Goal: Task Accomplishment & Management: Complete application form

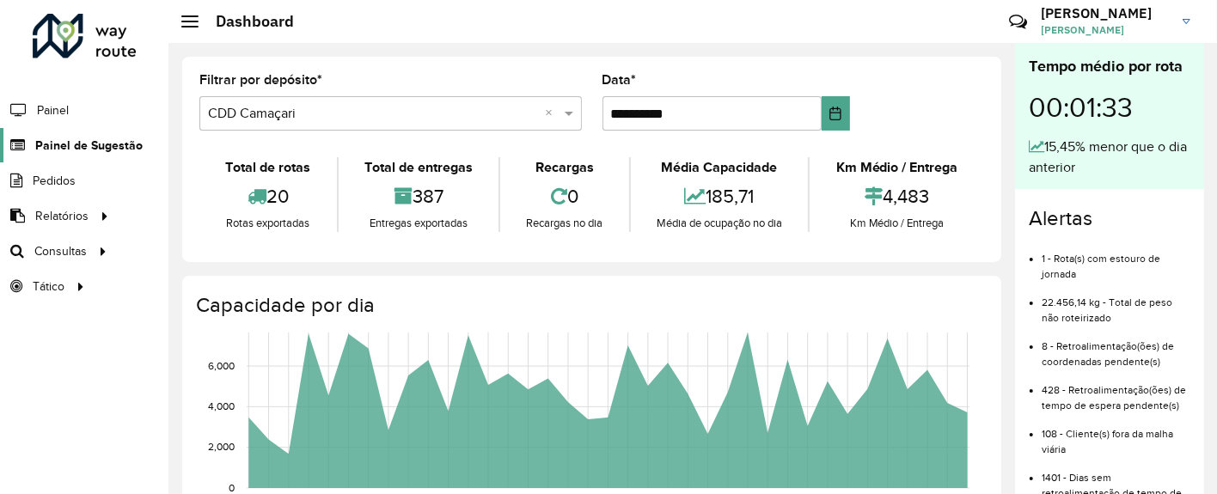
click at [85, 141] on span "Painel de Sugestão" at bounding box center [88, 146] width 107 height 18
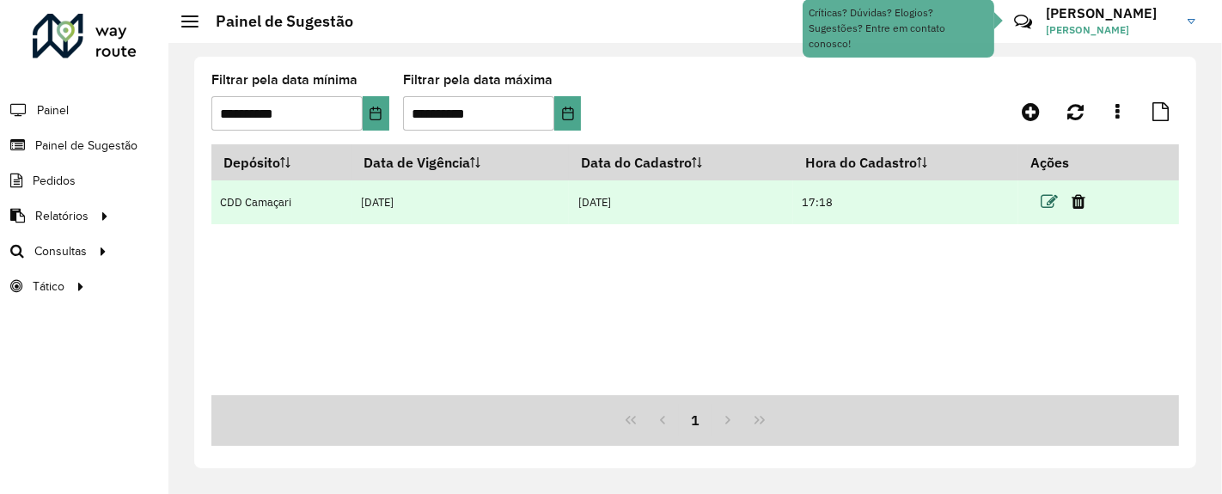
click at [1050, 199] on icon at bounding box center [1049, 201] width 17 height 17
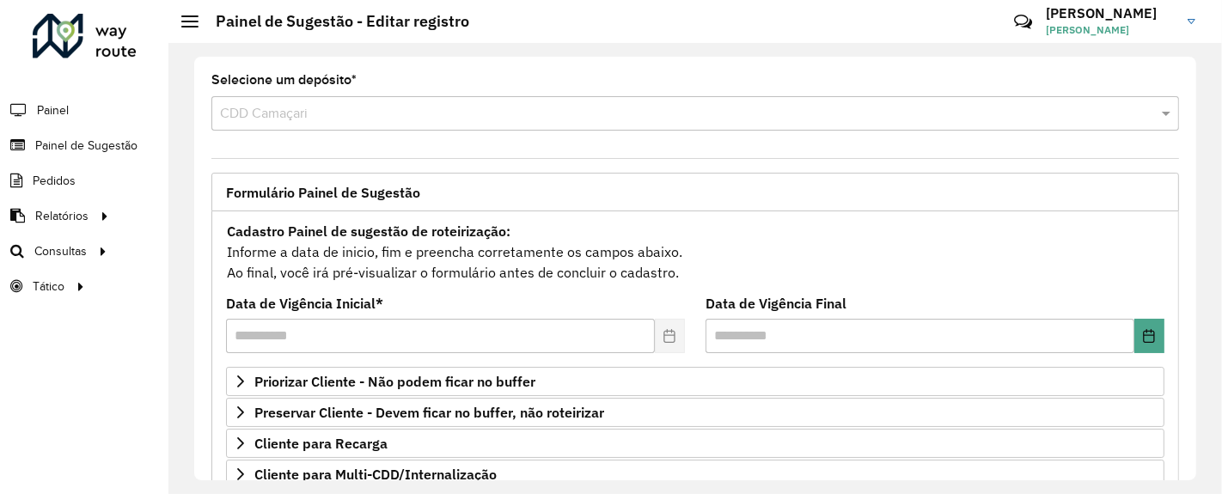
scroll to position [191, 0]
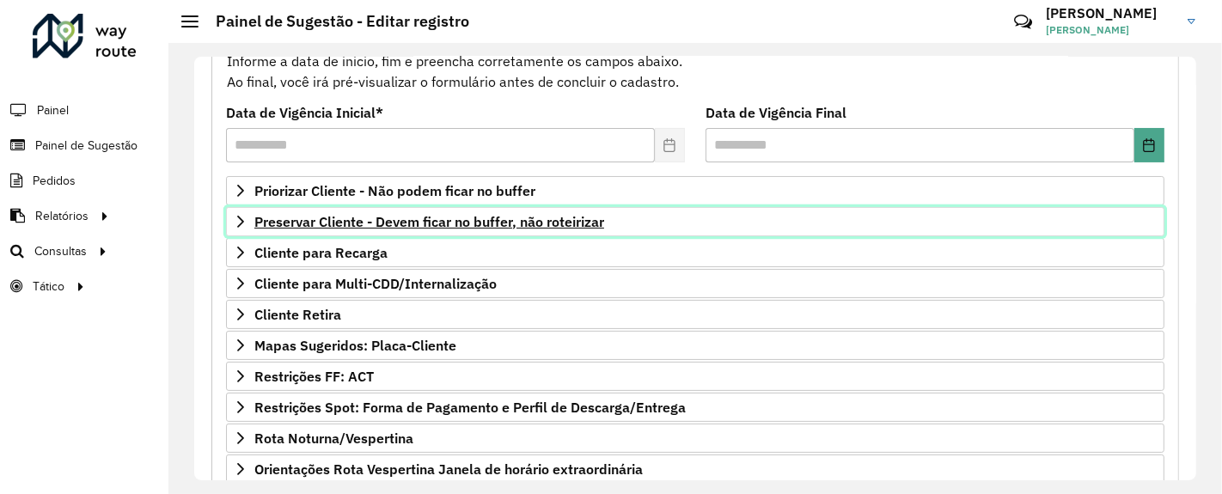
click at [528, 215] on span "Preservar Cliente - Devem ficar no buffer, não roteirizar" at bounding box center [429, 222] width 350 height 14
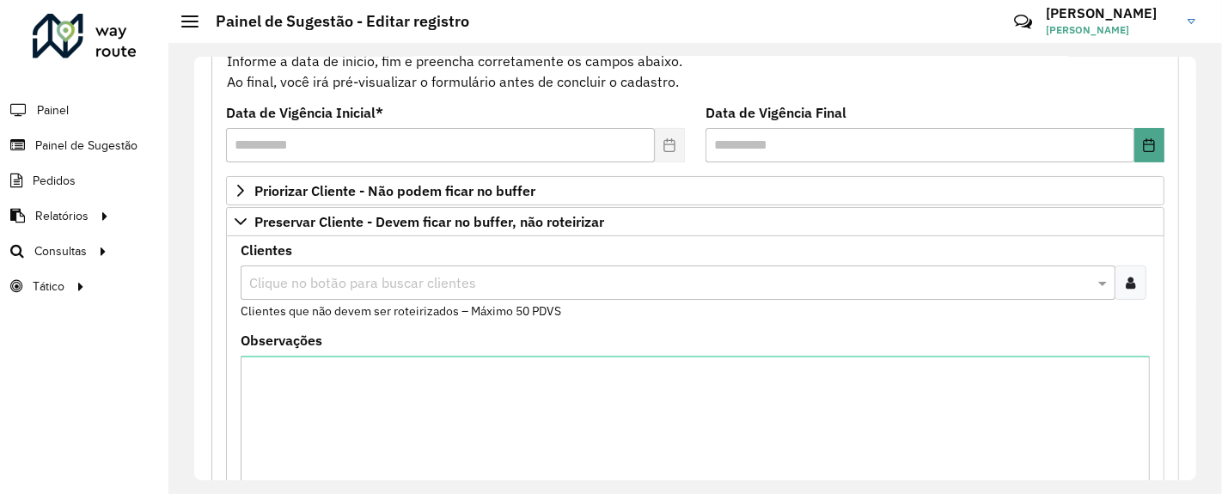
click at [1132, 278] on div at bounding box center [1131, 283] width 32 height 34
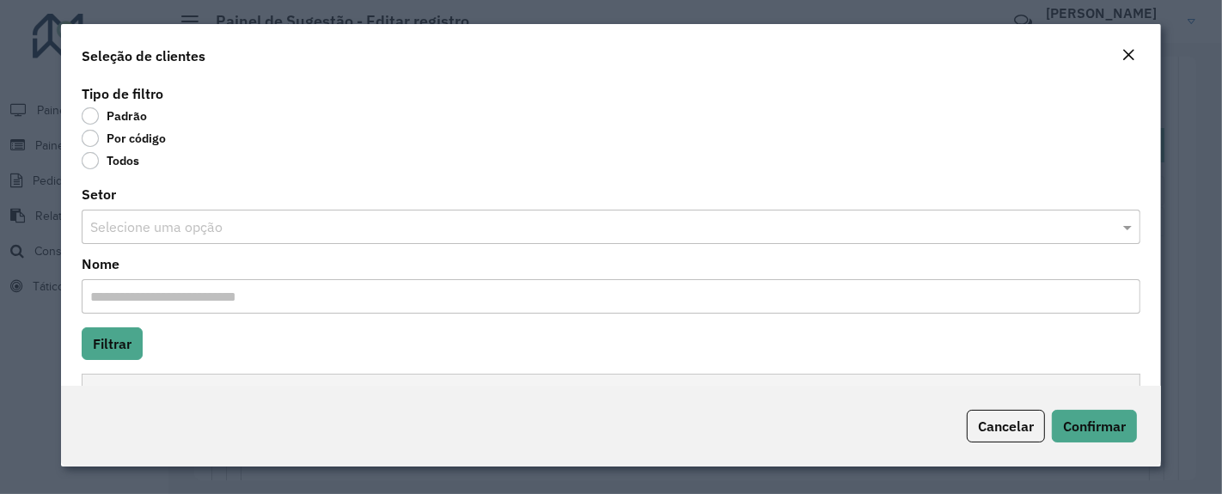
click at [88, 143] on label "Por código" at bounding box center [124, 138] width 84 height 17
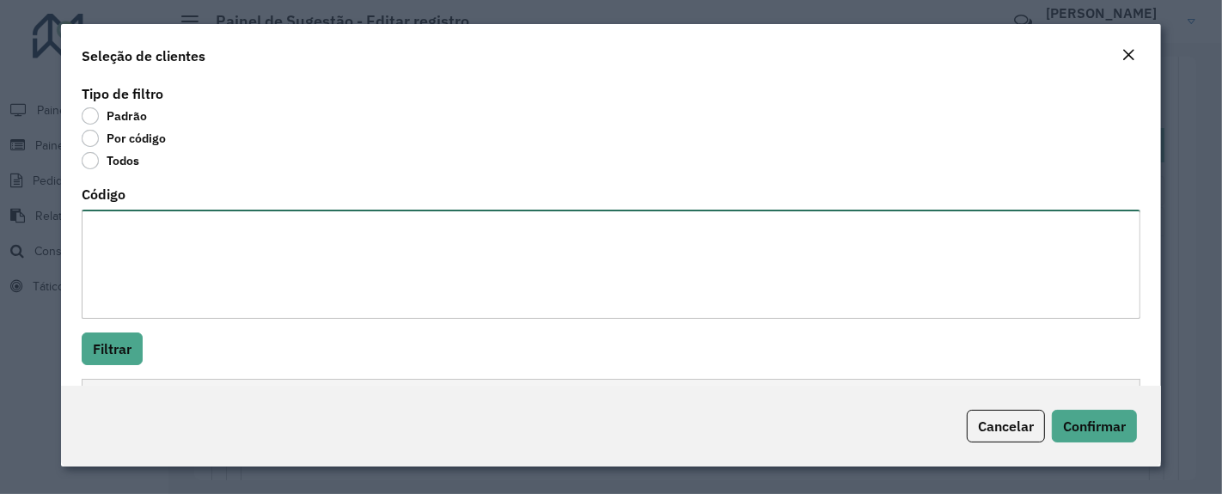
click at [127, 229] on textarea "Código" at bounding box center [611, 264] width 1059 height 109
paste textarea "******** ******** ******** ******** ******** ******** ******** ******** *******…"
type textarea "******** ******** ******** ******** ******** ******** ******** ******** *******…"
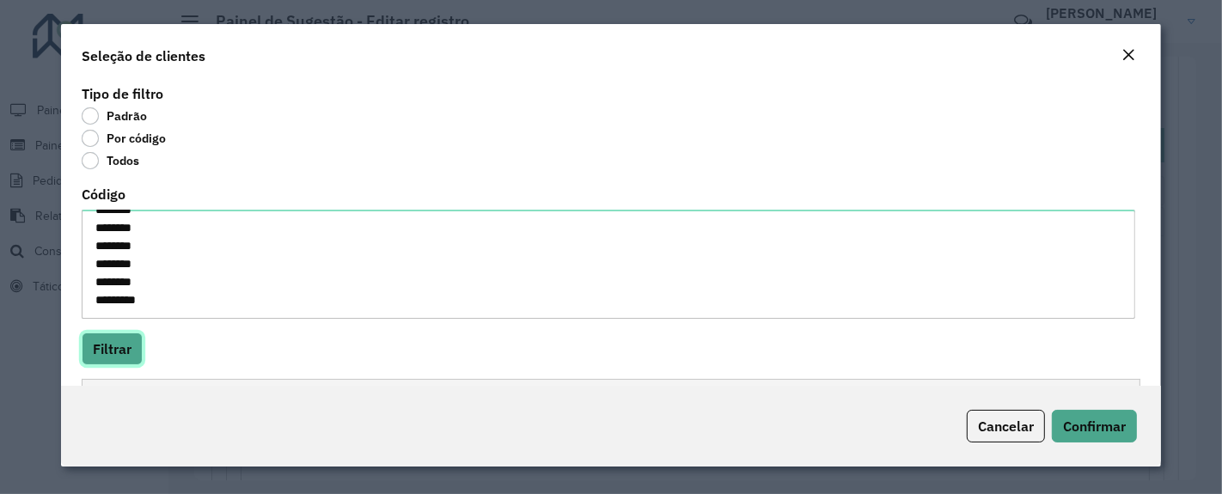
click at [107, 358] on button "Filtrar" at bounding box center [112, 349] width 61 height 33
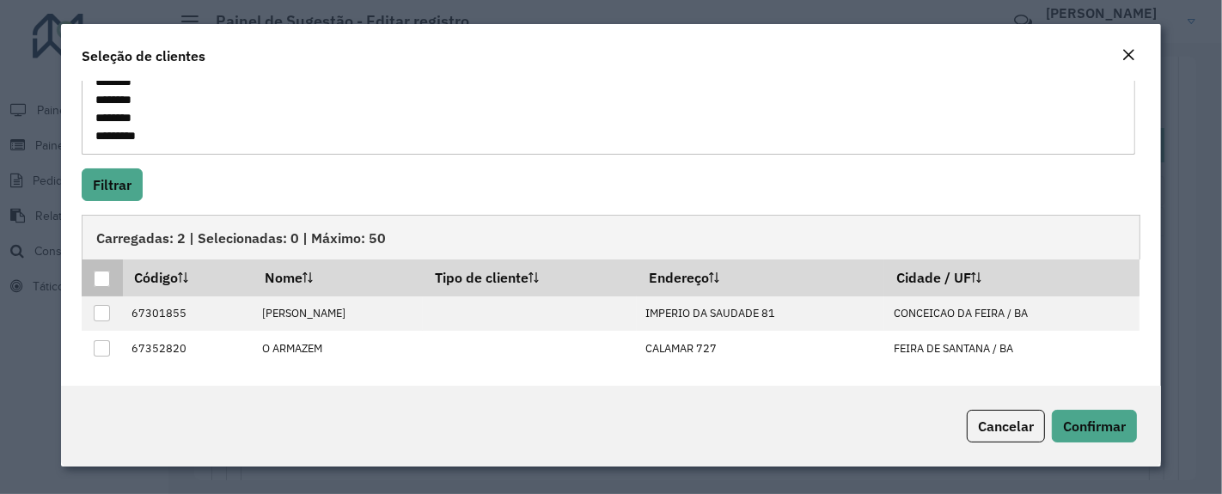
click at [107, 277] on div at bounding box center [102, 279] width 16 height 16
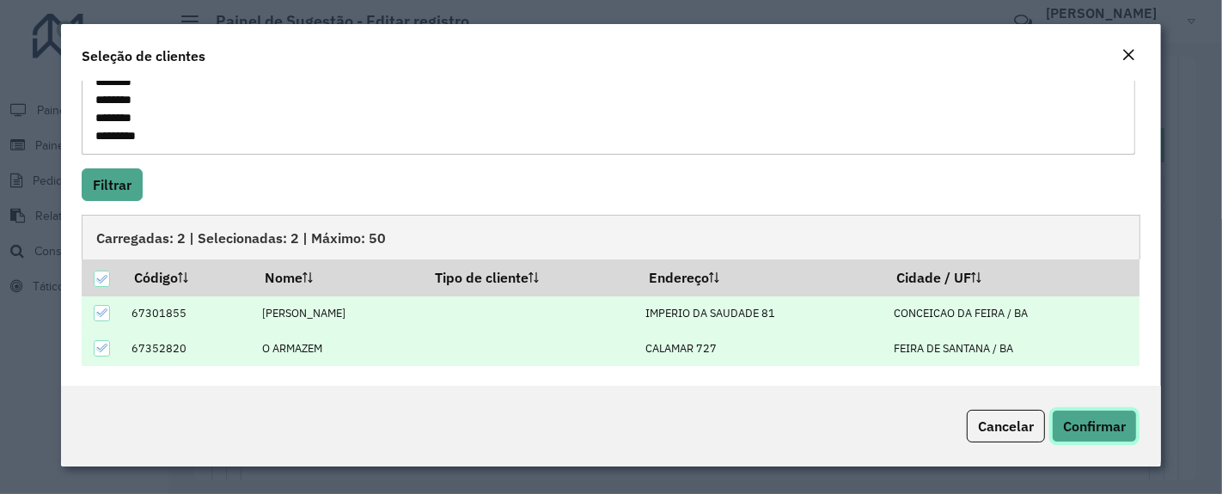
click at [1108, 425] on span "Confirmar" at bounding box center [1094, 426] width 63 height 17
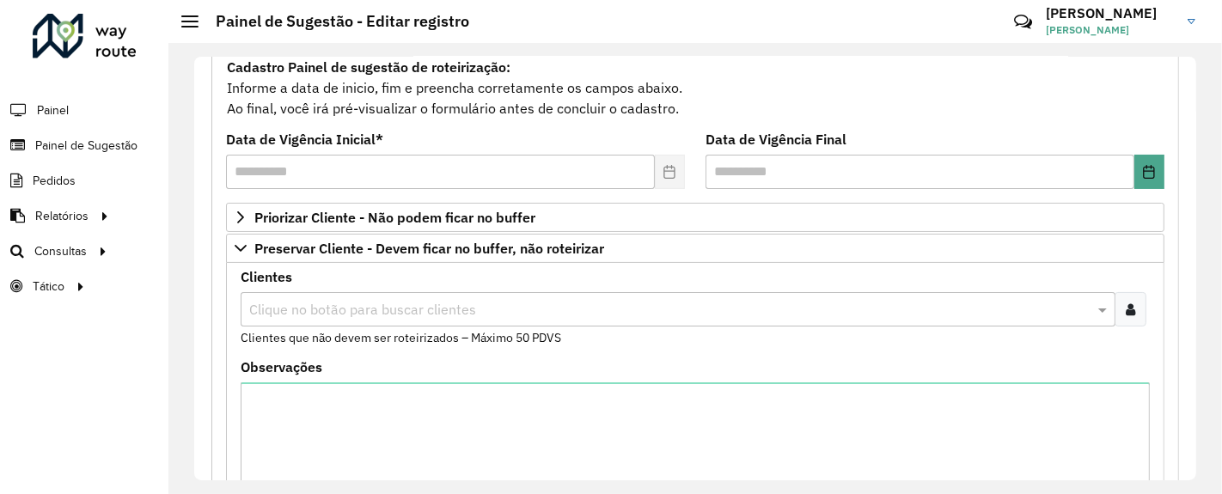
click at [1132, 308] on div at bounding box center [1131, 309] width 32 height 34
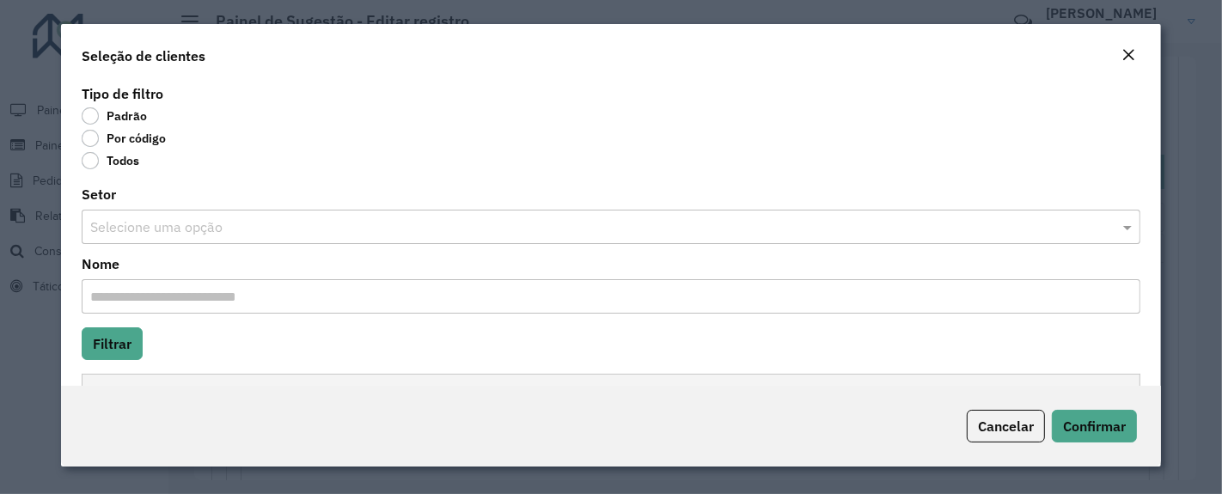
click at [87, 141] on label "Por código" at bounding box center [124, 138] width 84 height 17
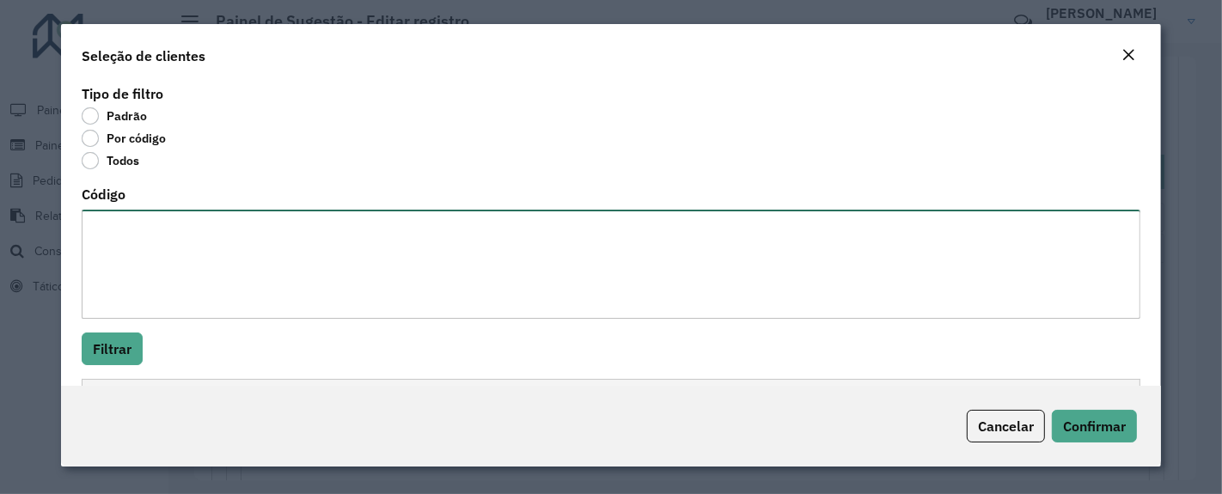
click at [124, 228] on textarea "Código" at bounding box center [611, 264] width 1059 height 109
paste textarea "******** ******** ******** ******** ******** ******** ******** ******** *******…"
type textarea "******** ******** ******** ******** ******** ******** ******** ******** *******…"
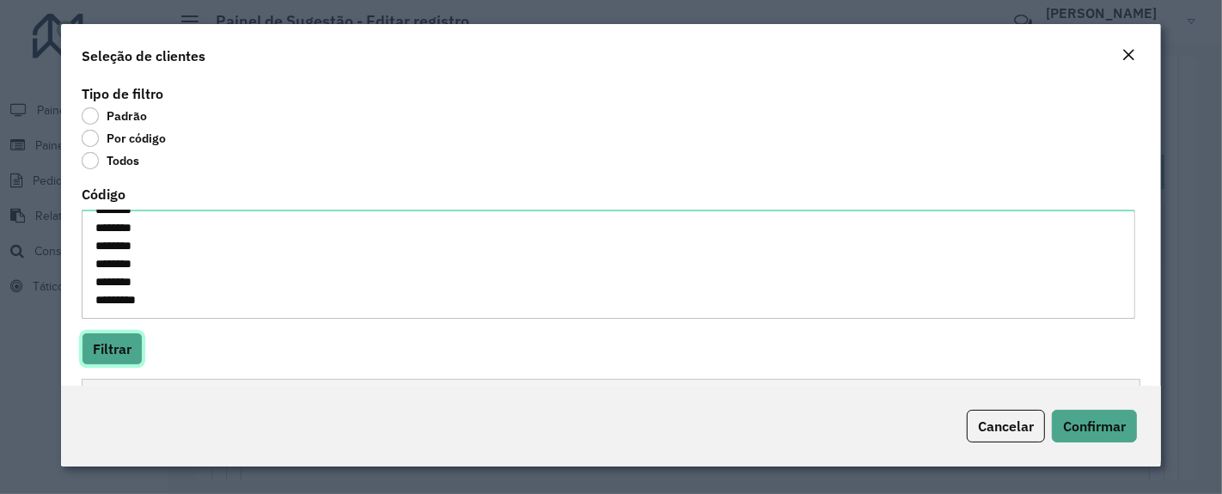
click at [132, 346] on button "Filtrar" at bounding box center [112, 349] width 61 height 33
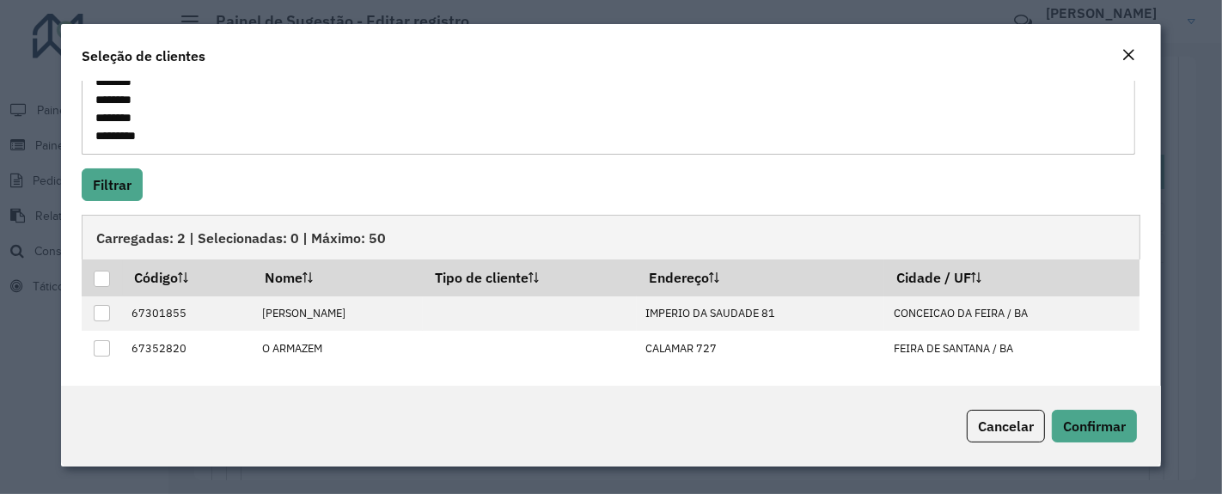
click at [1130, 55] on em "Close" at bounding box center [1129, 55] width 14 height 14
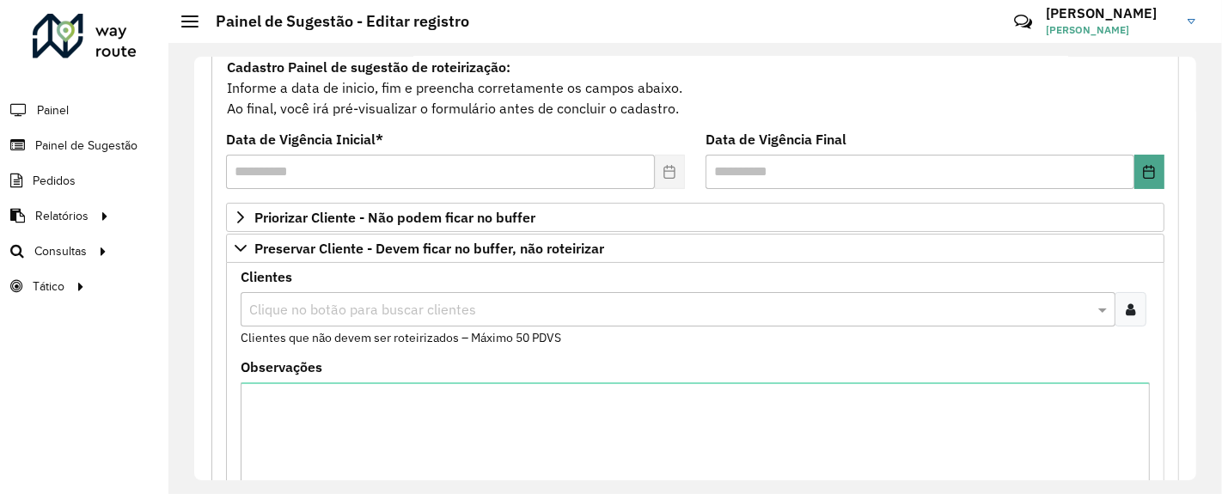
scroll to position [0, 0]
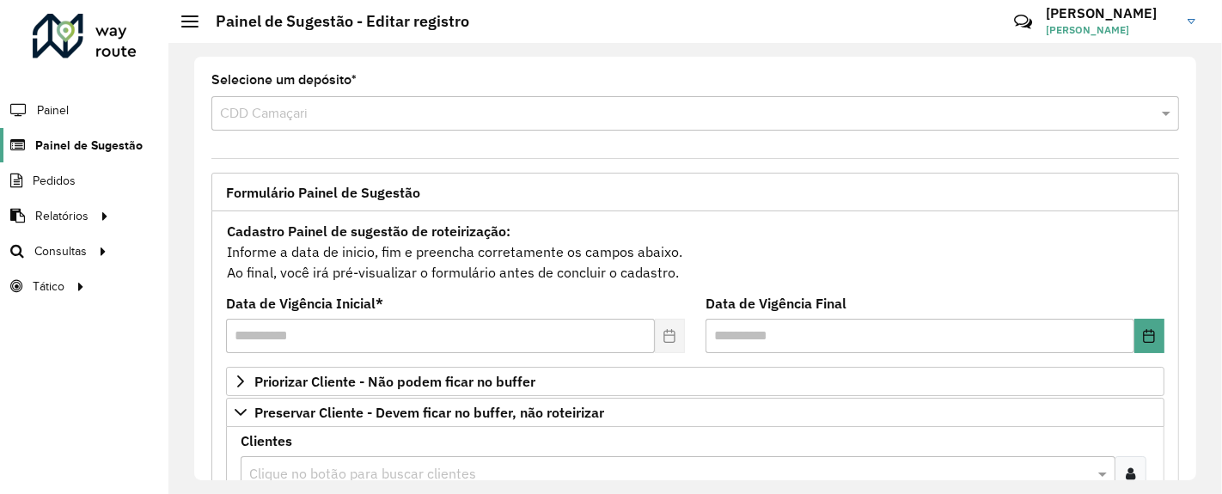
click at [69, 137] on span "Painel de Sugestão" at bounding box center [88, 146] width 107 height 18
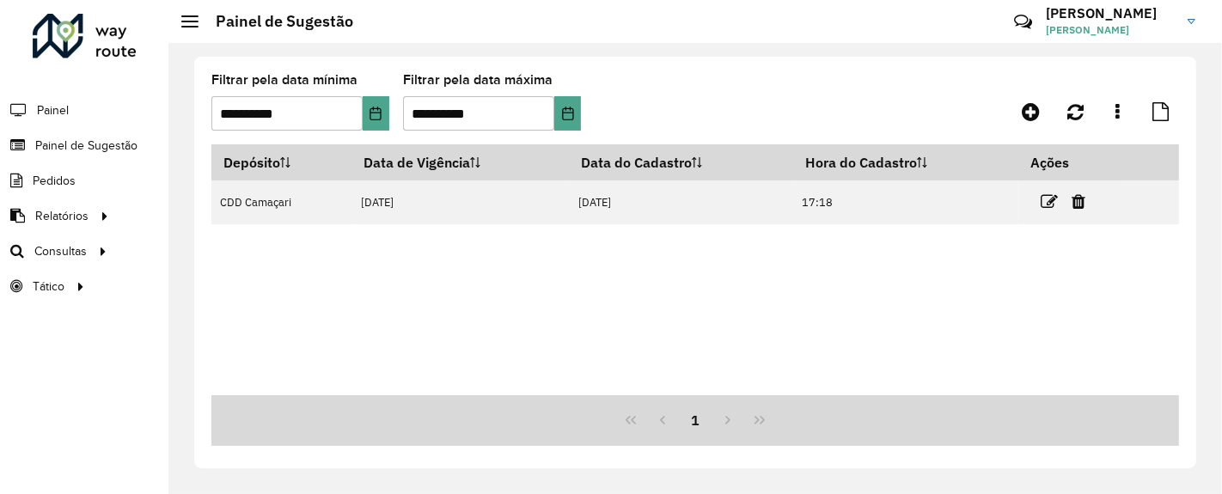
click at [1050, 198] on icon at bounding box center [1049, 201] width 17 height 17
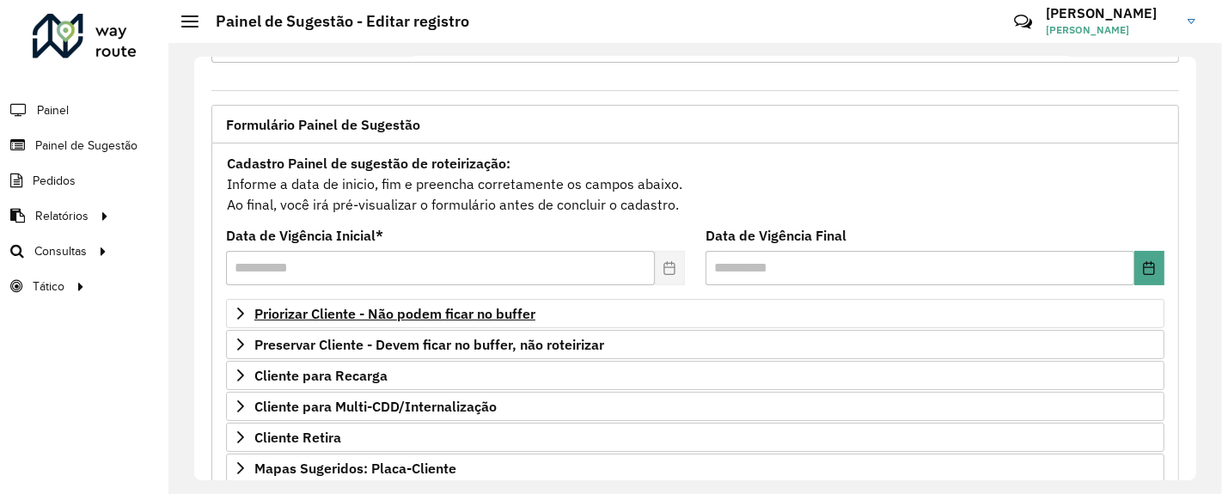
scroll to position [163, 0]
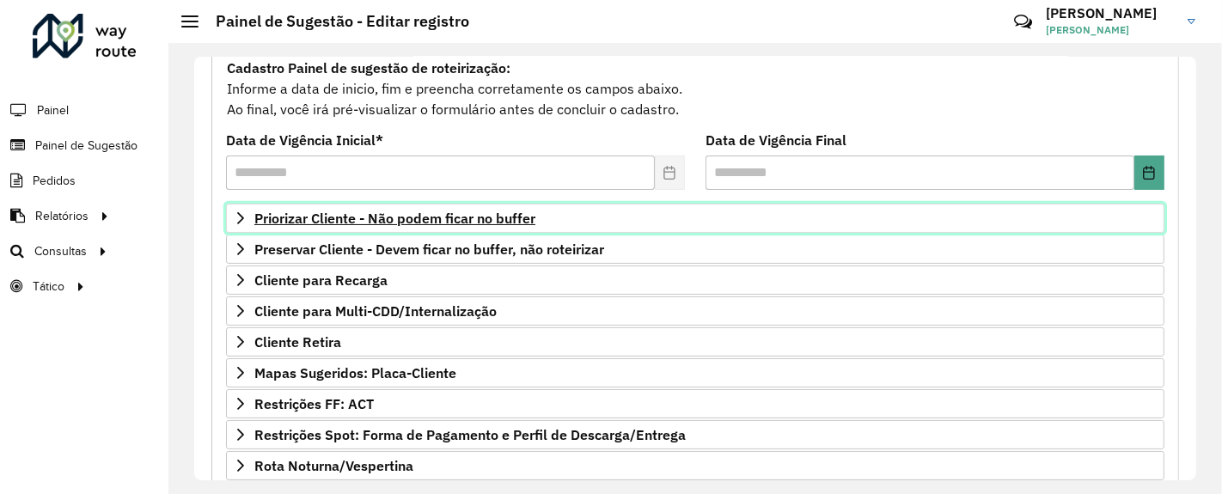
click at [419, 218] on span "Priorizar Cliente - Não podem ficar no buffer" at bounding box center [394, 218] width 281 height 14
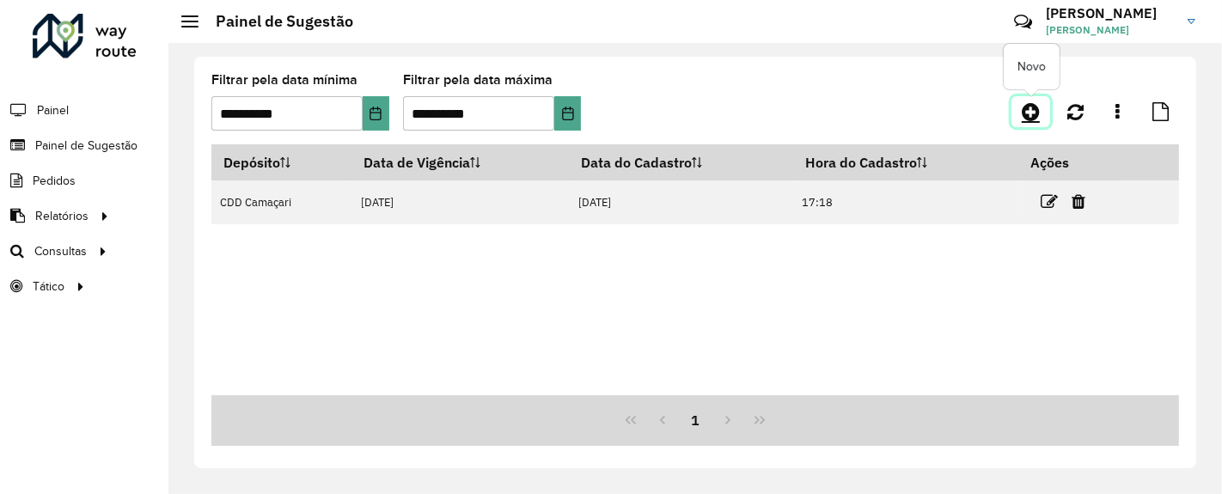
click at [1026, 121] on icon at bounding box center [1031, 111] width 18 height 21
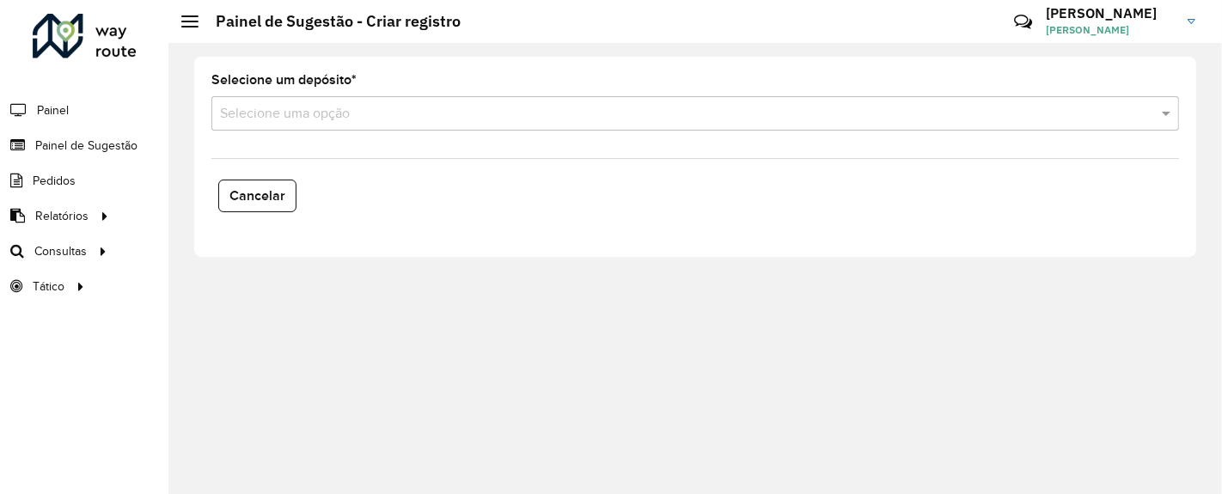
click at [338, 120] on input "text" at bounding box center [678, 114] width 916 height 21
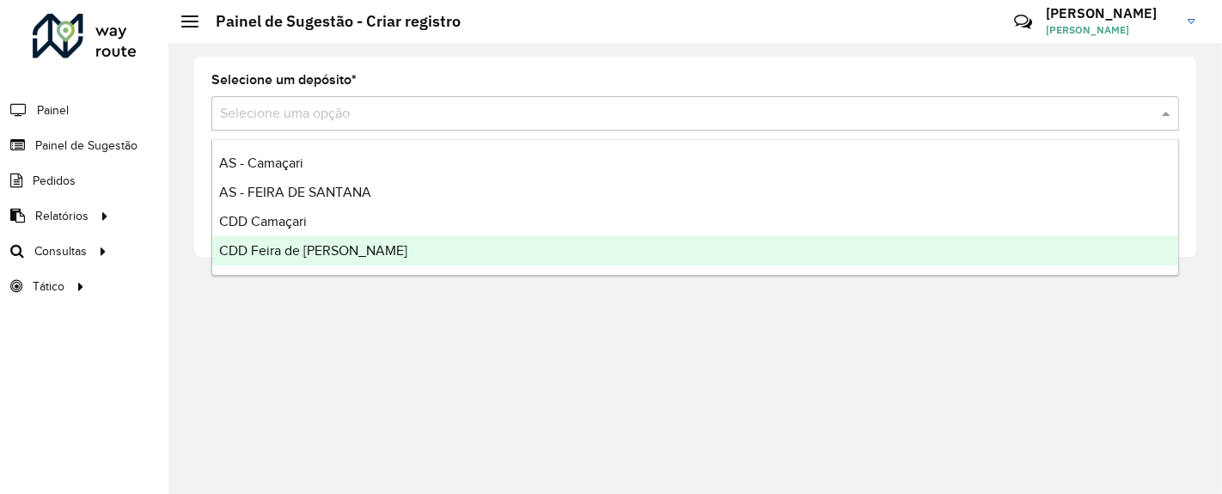
click at [317, 251] on span "CDD Feira de [PERSON_NAME]" at bounding box center [313, 250] width 188 height 15
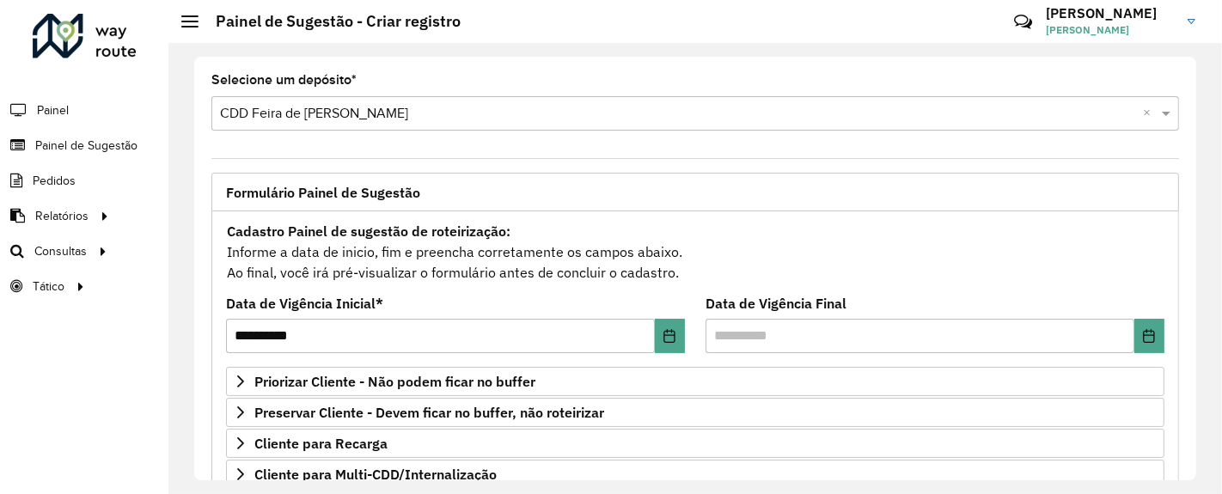
scroll to position [95, 0]
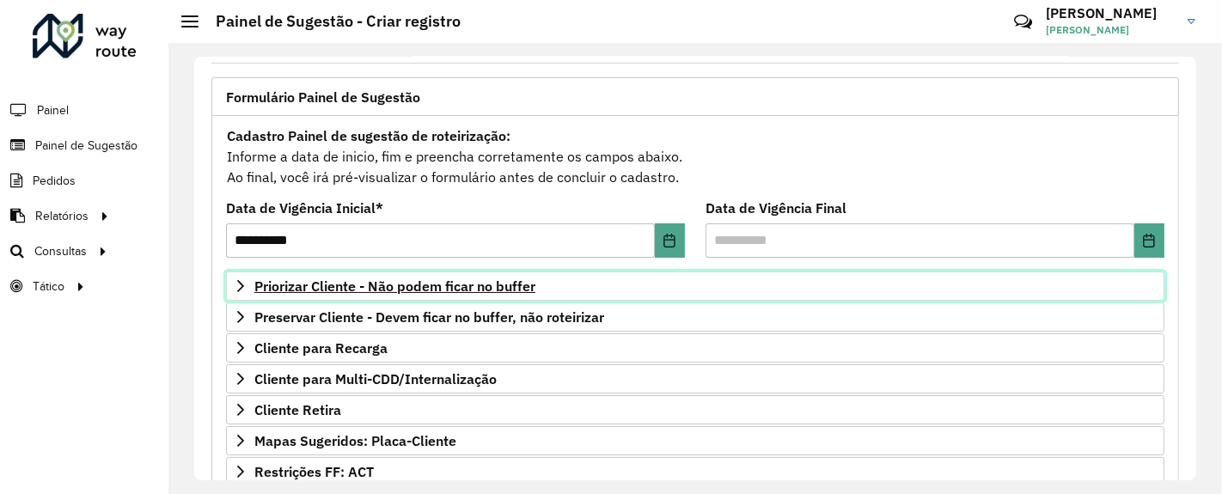
click at [490, 272] on link "Priorizar Cliente - Não podem ficar no buffer" at bounding box center [695, 286] width 938 height 29
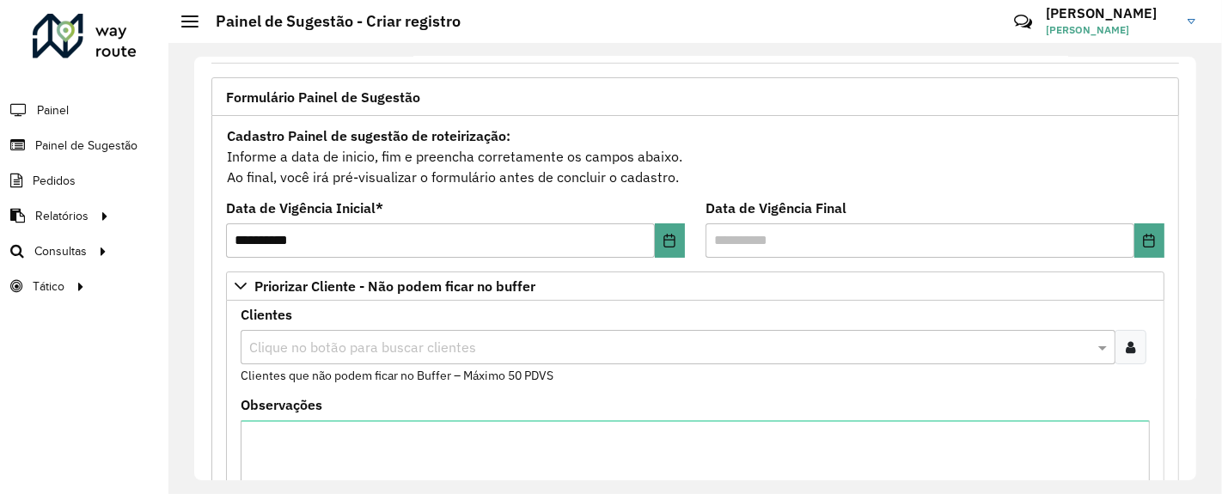
click at [1126, 344] on icon at bounding box center [1130, 347] width 9 height 14
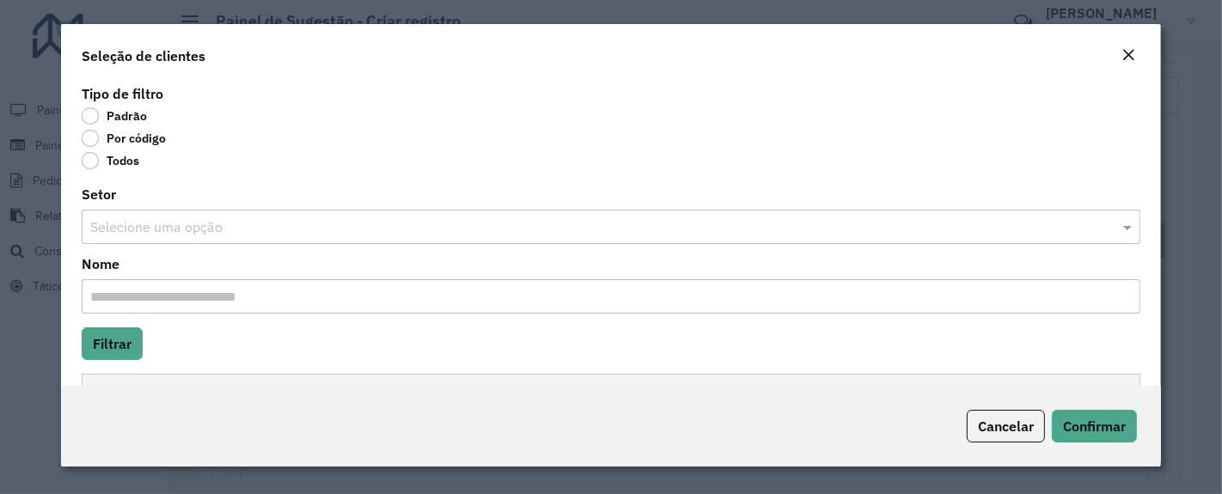
click at [91, 140] on label "Por código" at bounding box center [124, 138] width 84 height 17
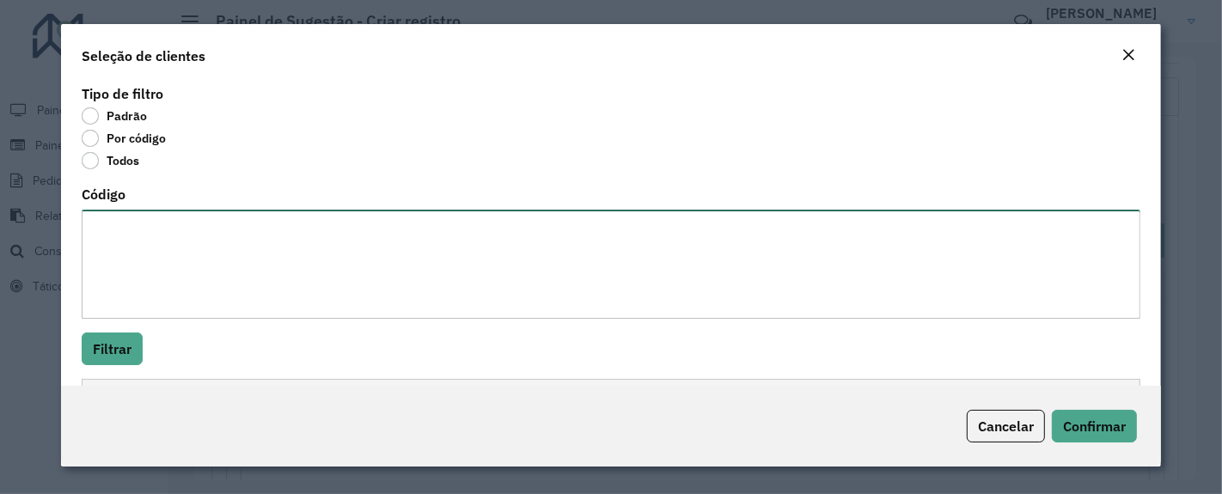
click at [130, 254] on textarea "Código" at bounding box center [611, 264] width 1059 height 109
paste textarea "******** ******** ******** ******** ******** ******** ******** ******** *******…"
type textarea "******** ******** ******** ******** ******** ******** ******** ******** *******…"
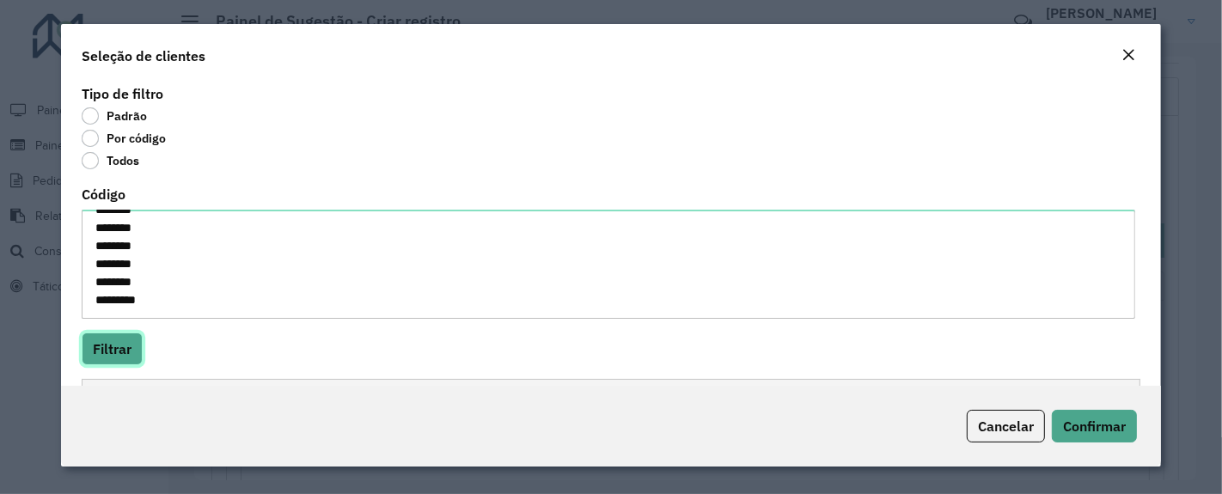
click at [131, 352] on button "Filtrar" at bounding box center [112, 349] width 61 height 33
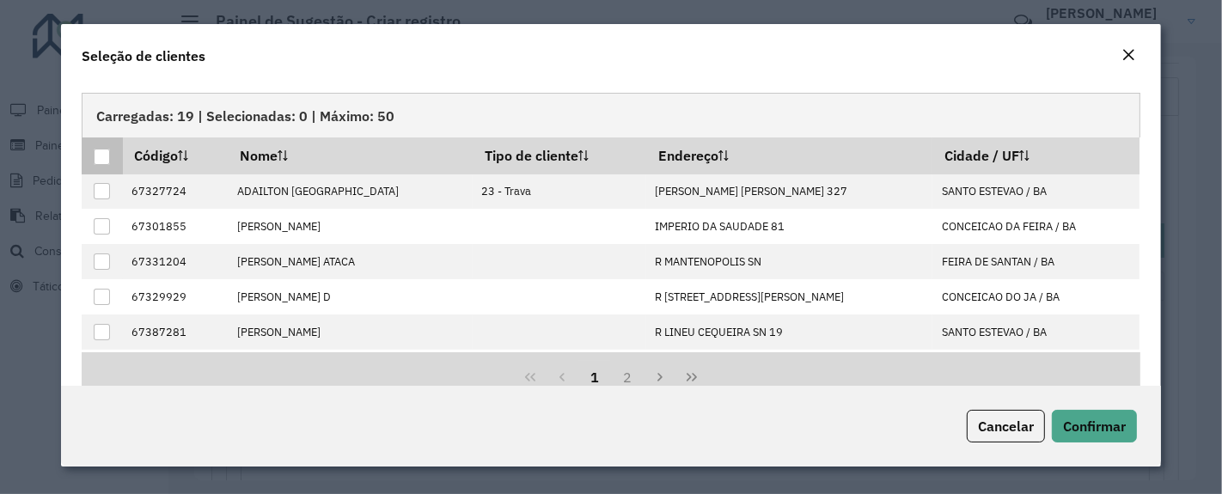
click at [101, 156] on div at bounding box center [102, 157] width 16 height 16
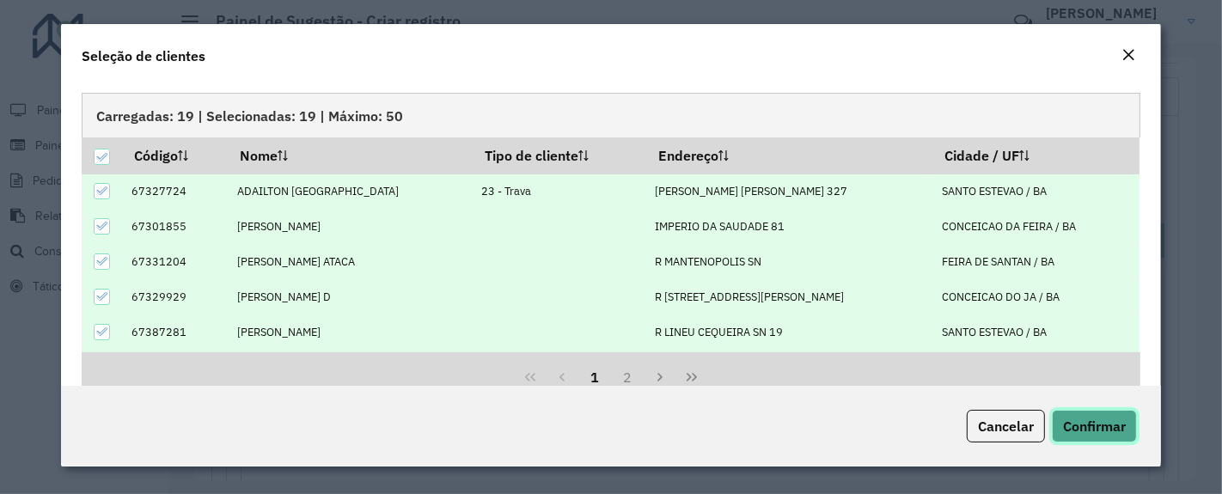
click at [1113, 431] on span "Confirmar" at bounding box center [1094, 426] width 63 height 17
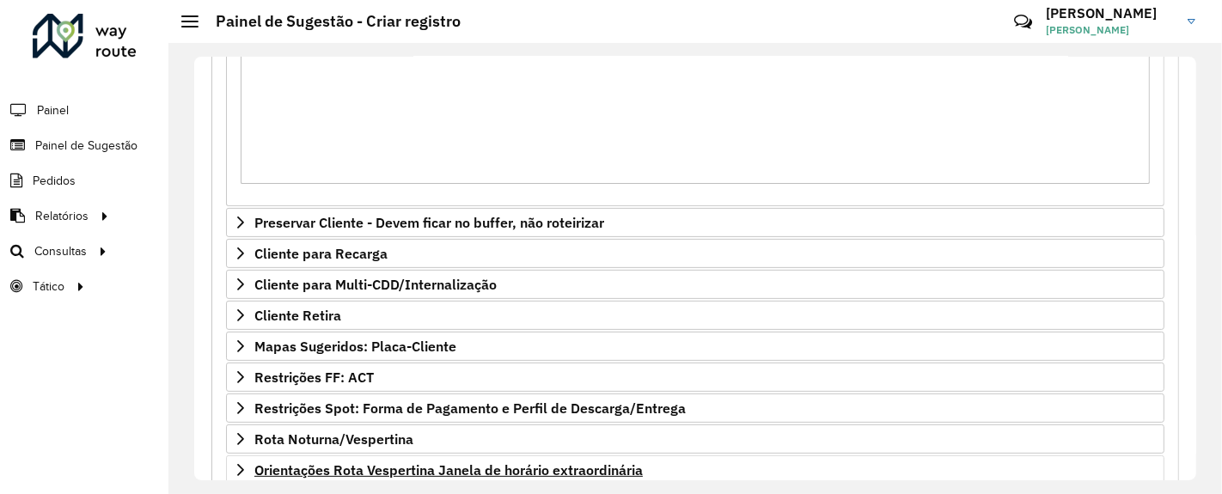
scroll to position [642, 0]
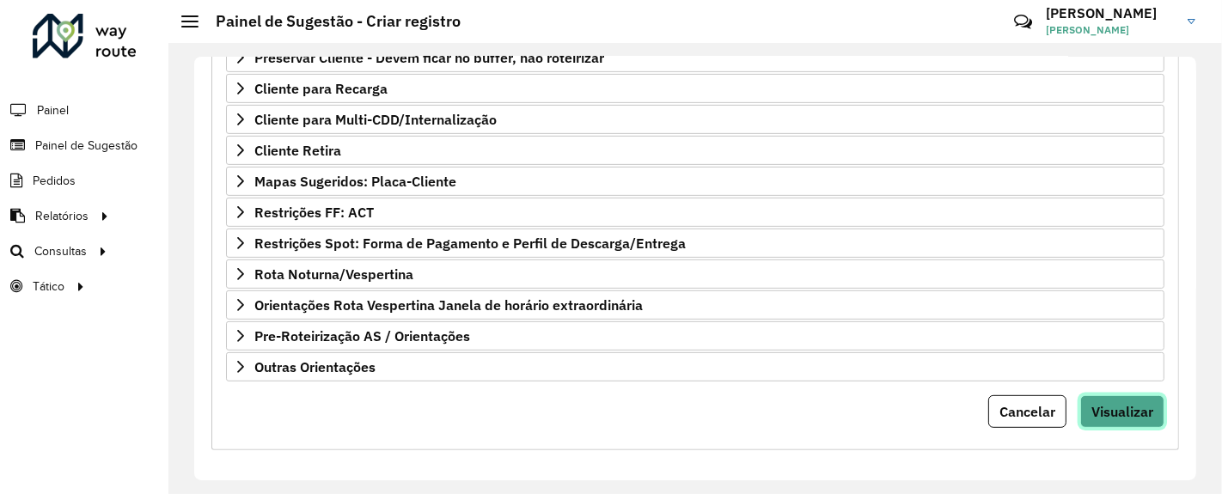
click at [1117, 395] on button "Visualizar" at bounding box center [1122, 411] width 84 height 33
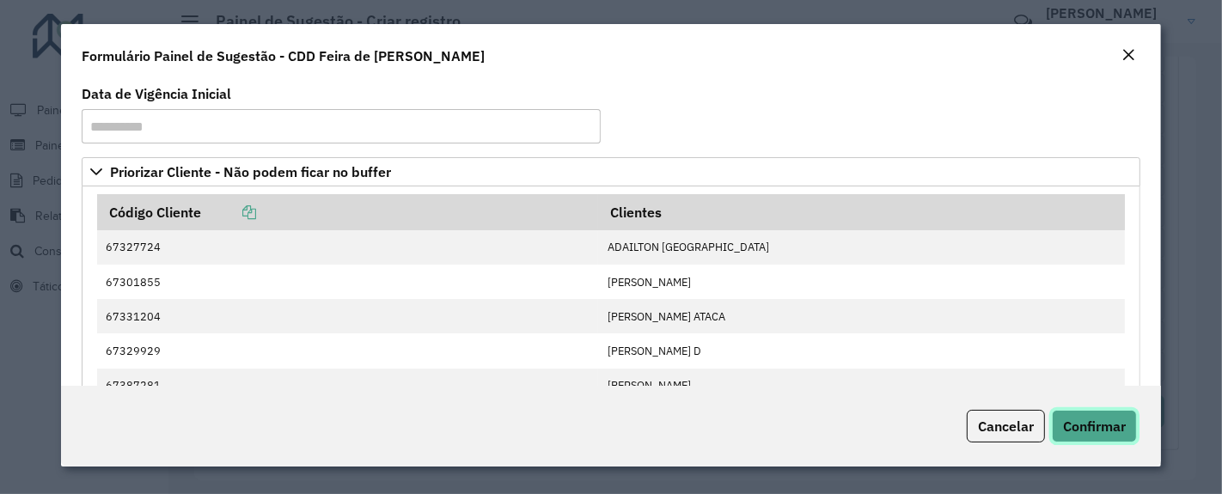
click at [1100, 428] on span "Confirmar" at bounding box center [1094, 426] width 63 height 17
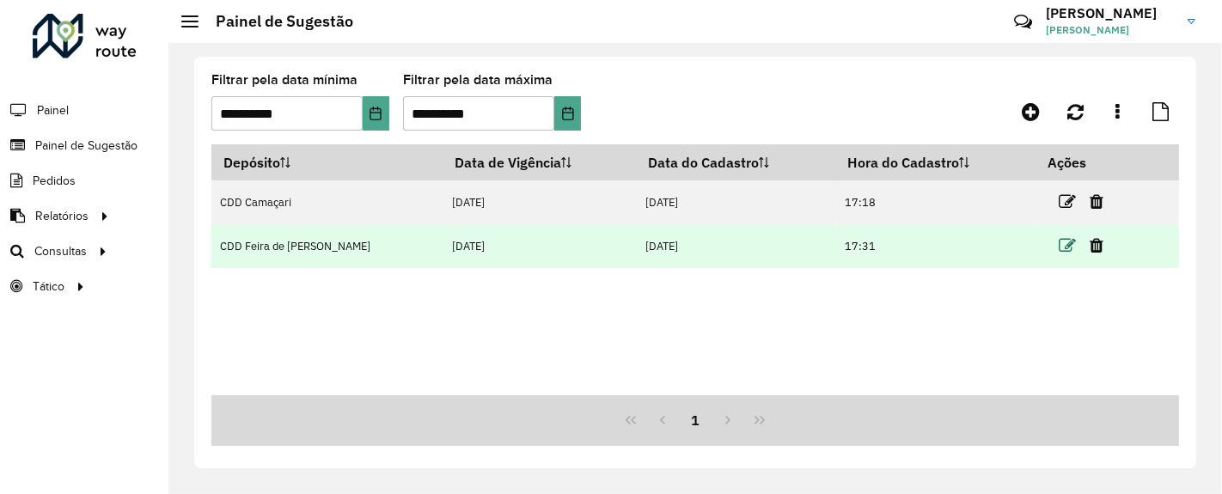
click at [1059, 247] on icon at bounding box center [1067, 245] width 17 height 17
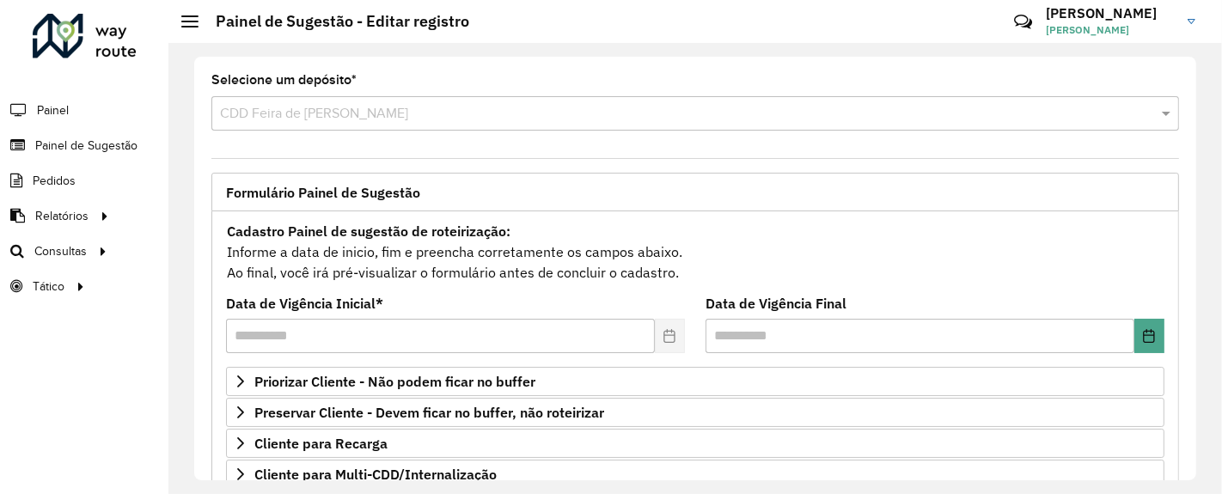
scroll to position [191, 0]
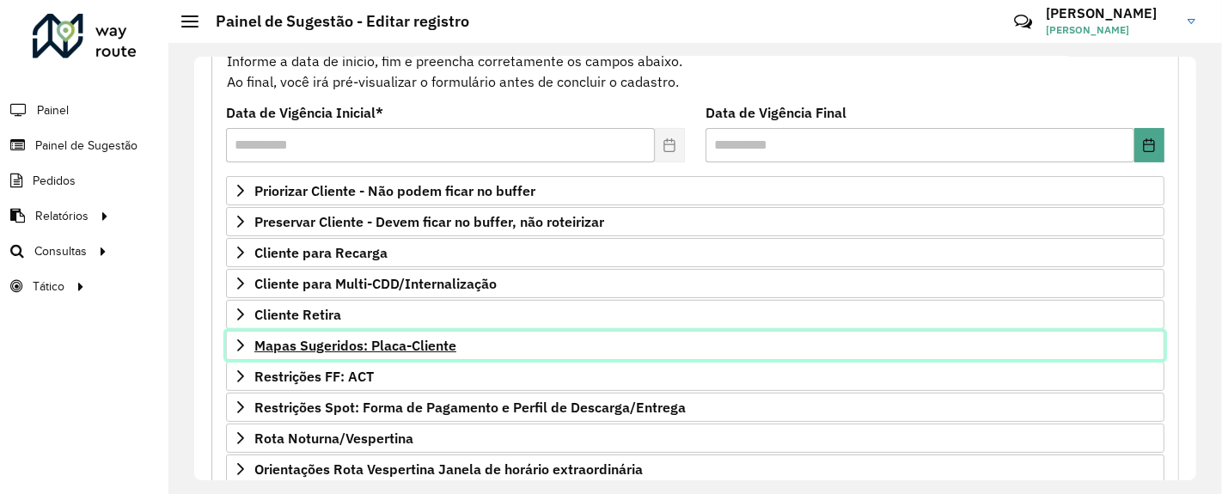
click at [348, 339] on span "Mapas Sugeridos: Placa-Cliente" at bounding box center [355, 346] width 202 height 14
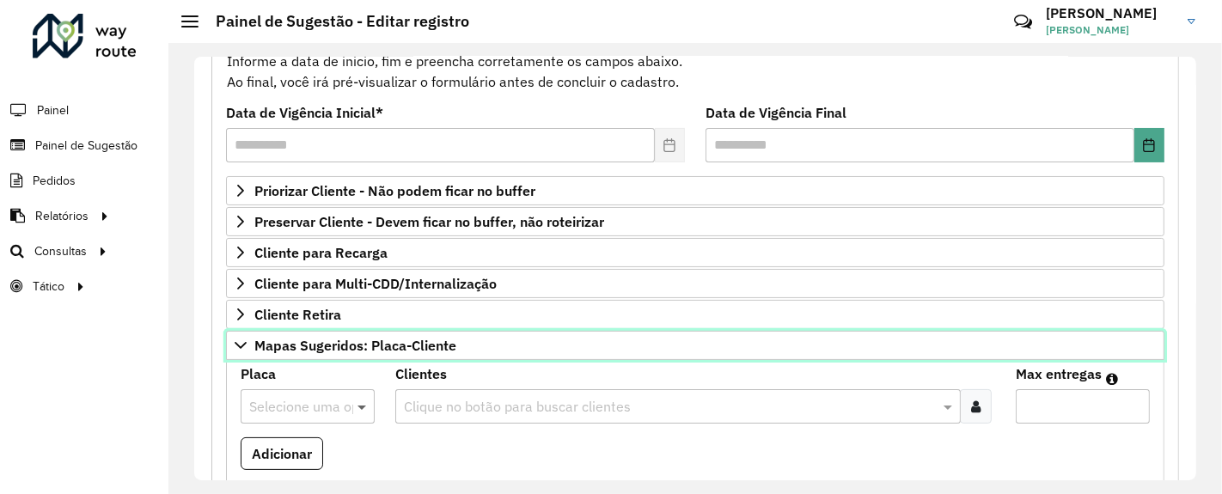
scroll to position [286, 0]
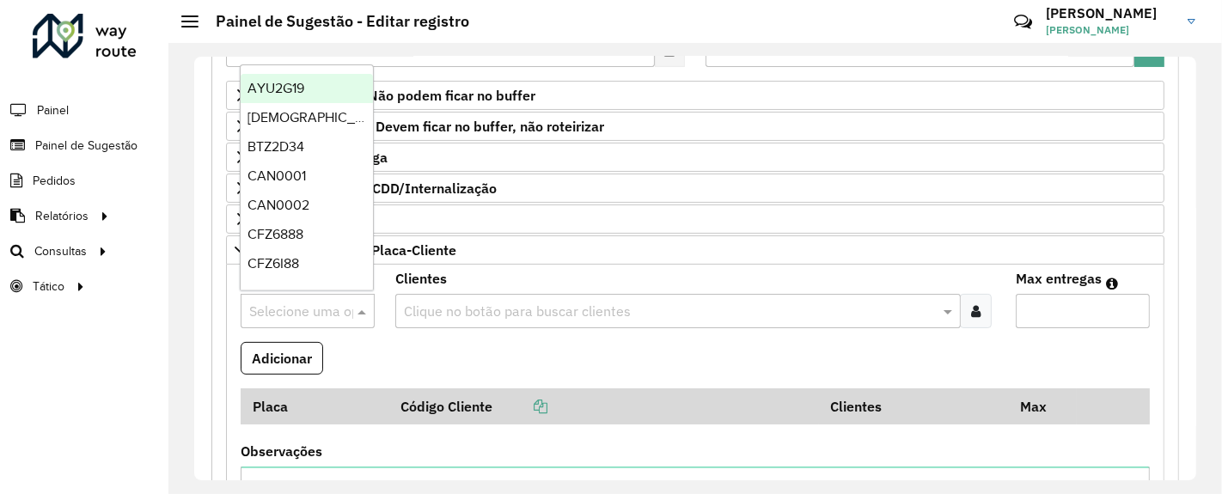
click at [292, 303] on input "text" at bounding box center [290, 312] width 83 height 21
paste input "*******"
type input "*******"
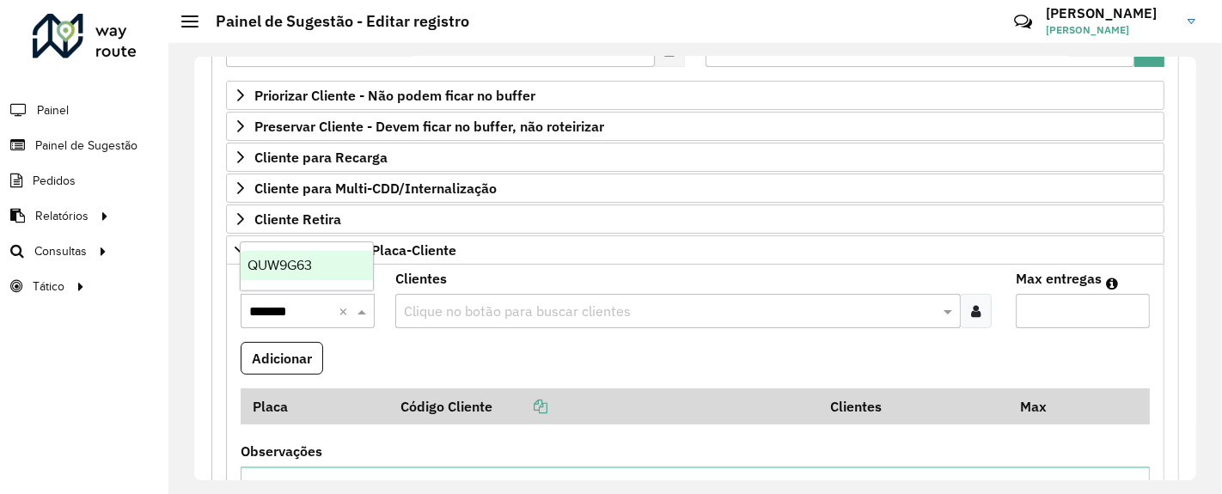
click at [290, 268] on span "QUW9G63" at bounding box center [280, 265] width 64 height 15
click at [461, 303] on input "text" at bounding box center [669, 312] width 539 height 21
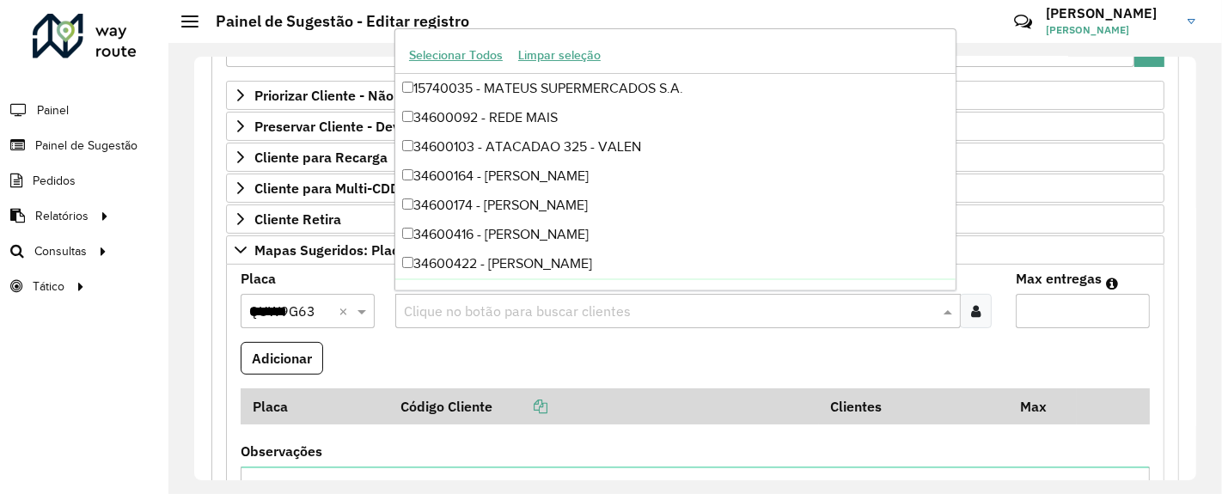
paste input "*****"
type input "*****"
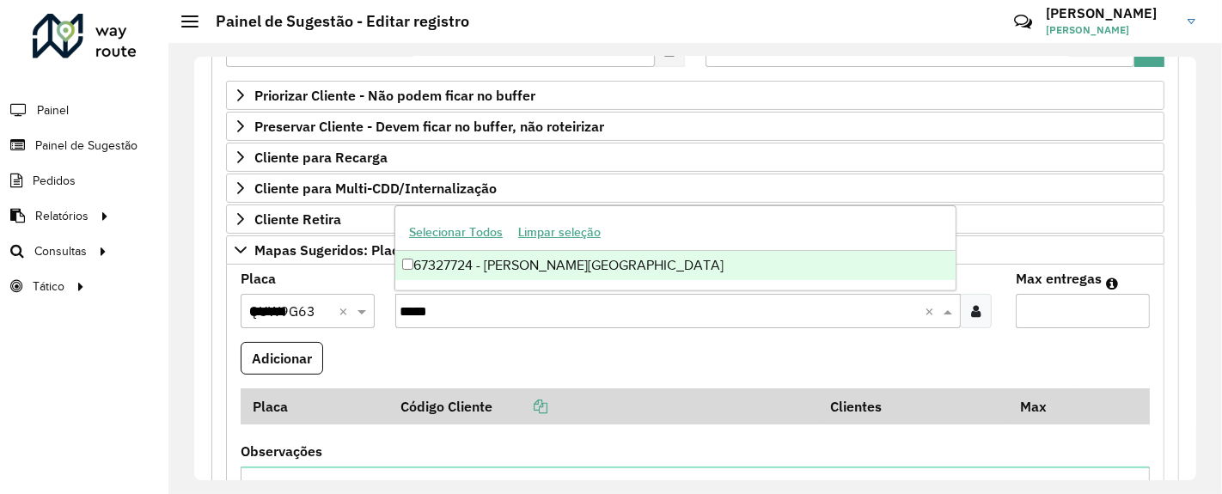
click at [486, 272] on div "67327724 - [PERSON_NAME][GEOGRAPHIC_DATA]" at bounding box center [675, 265] width 560 height 29
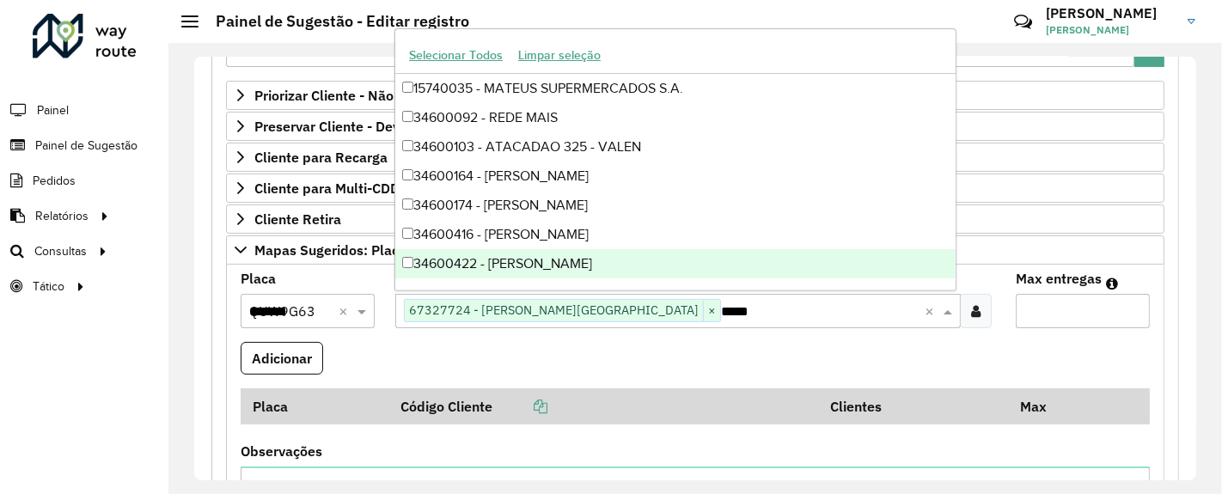
click at [1048, 304] on input "Max entregas" at bounding box center [1083, 311] width 134 height 34
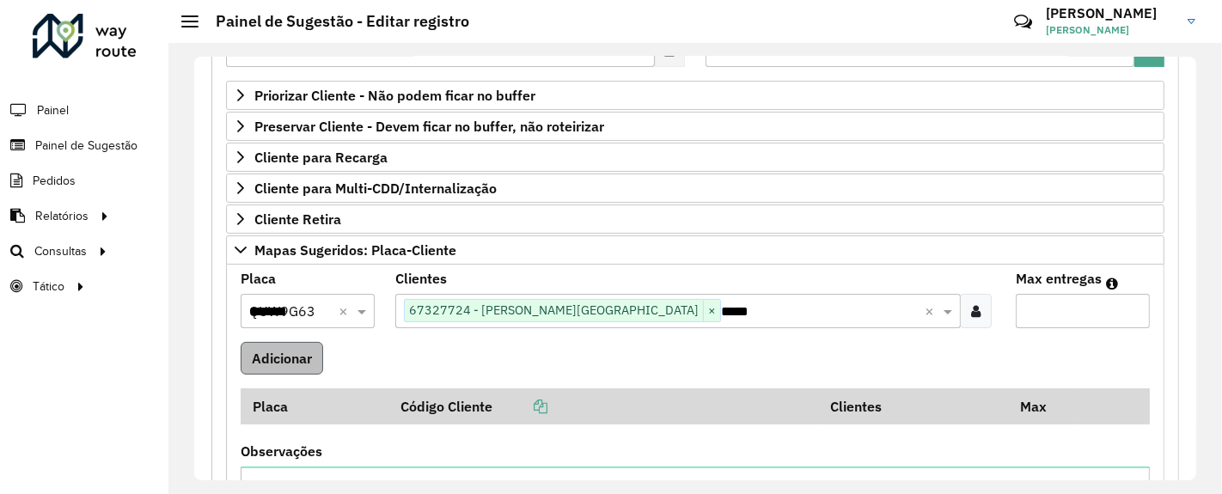
type input "*"
click at [282, 352] on button "Adicionar" at bounding box center [282, 358] width 83 height 33
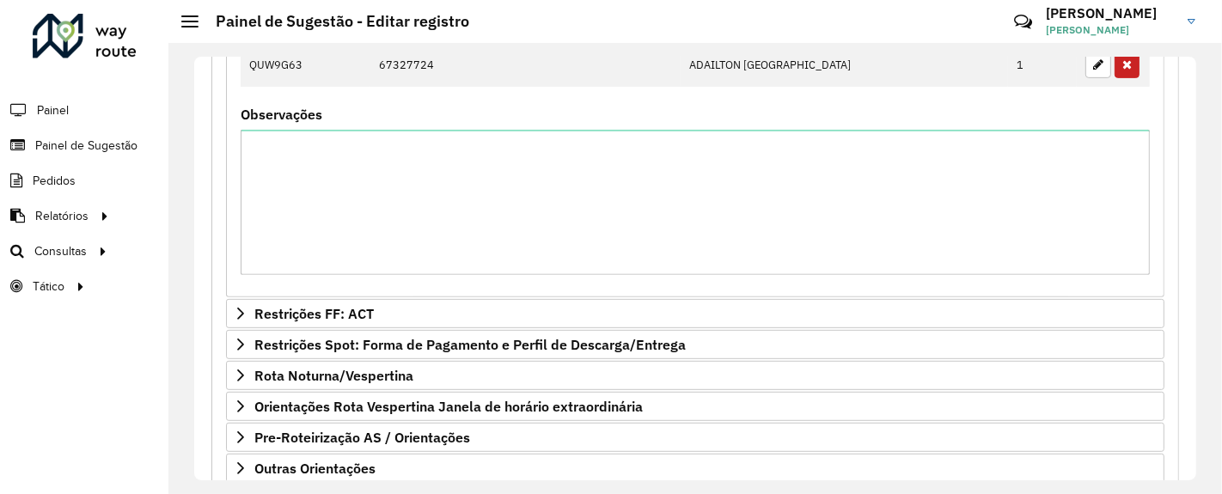
scroll to position [768, 0]
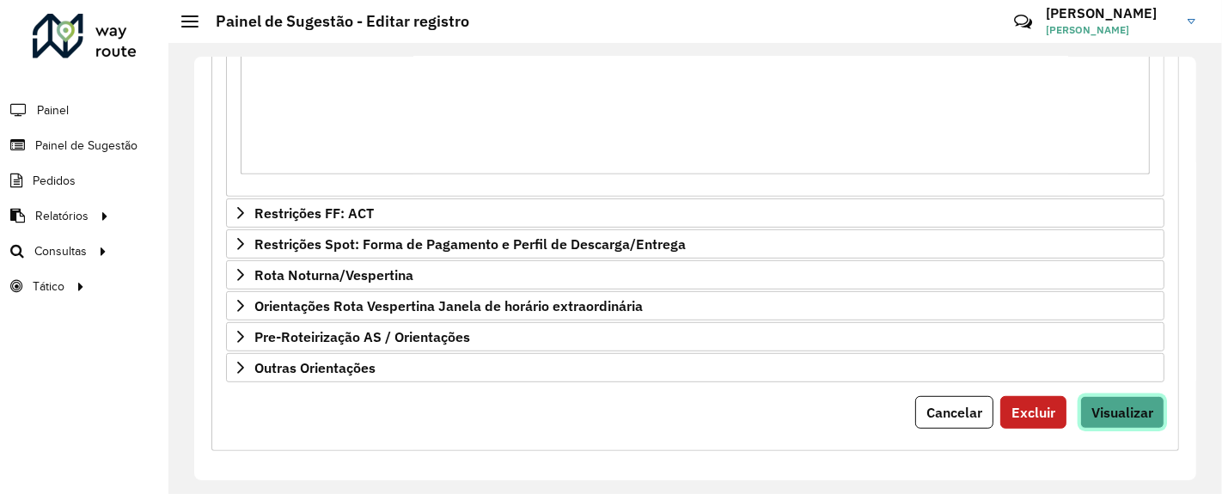
click at [1092, 404] on span "Visualizar" at bounding box center [1122, 412] width 62 height 17
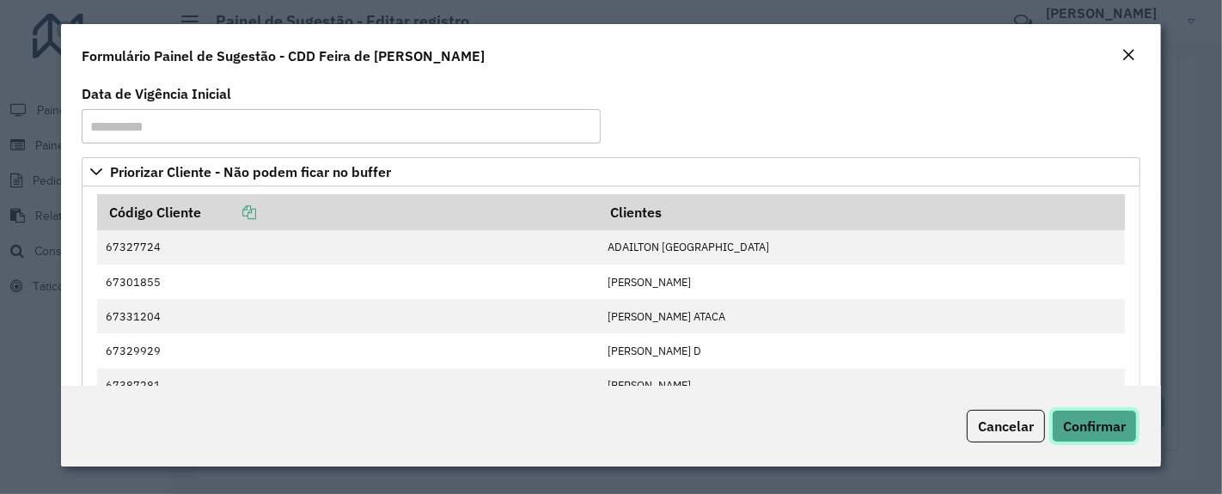
click at [1083, 416] on button "Confirmar" at bounding box center [1094, 426] width 85 height 33
